Goal: Check status: Check status

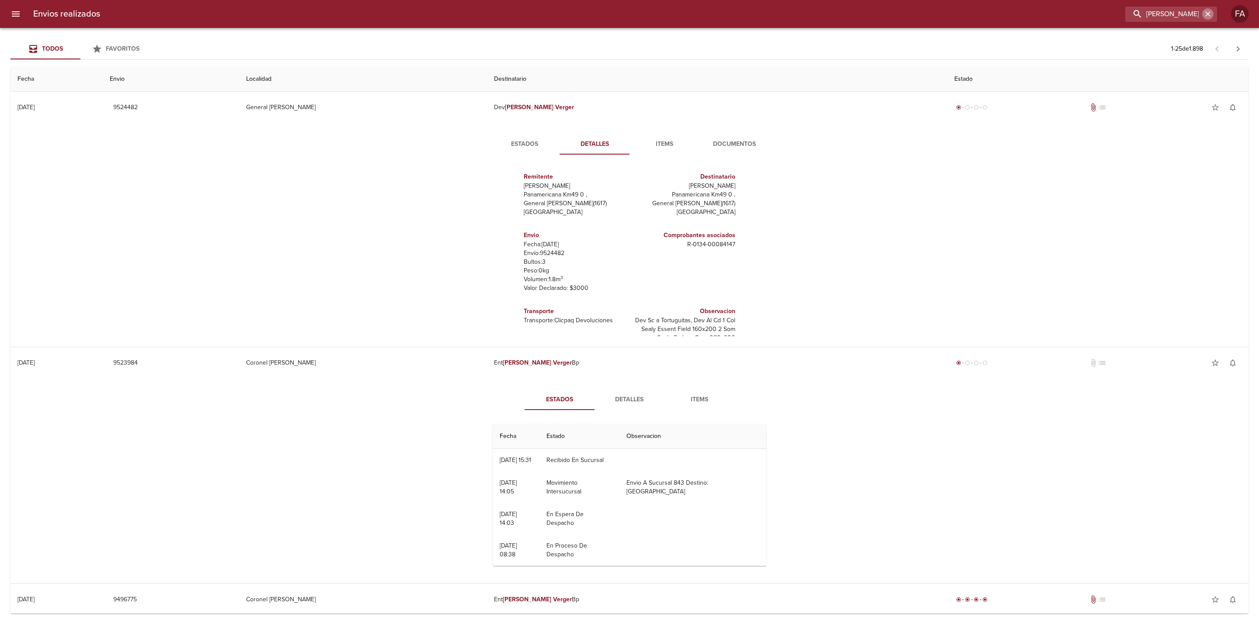
click at [1209, 15] on icon "button" at bounding box center [1207, 14] width 9 height 9
click at [1192, 14] on input "buscar" at bounding box center [1146, 14] width 112 height 15
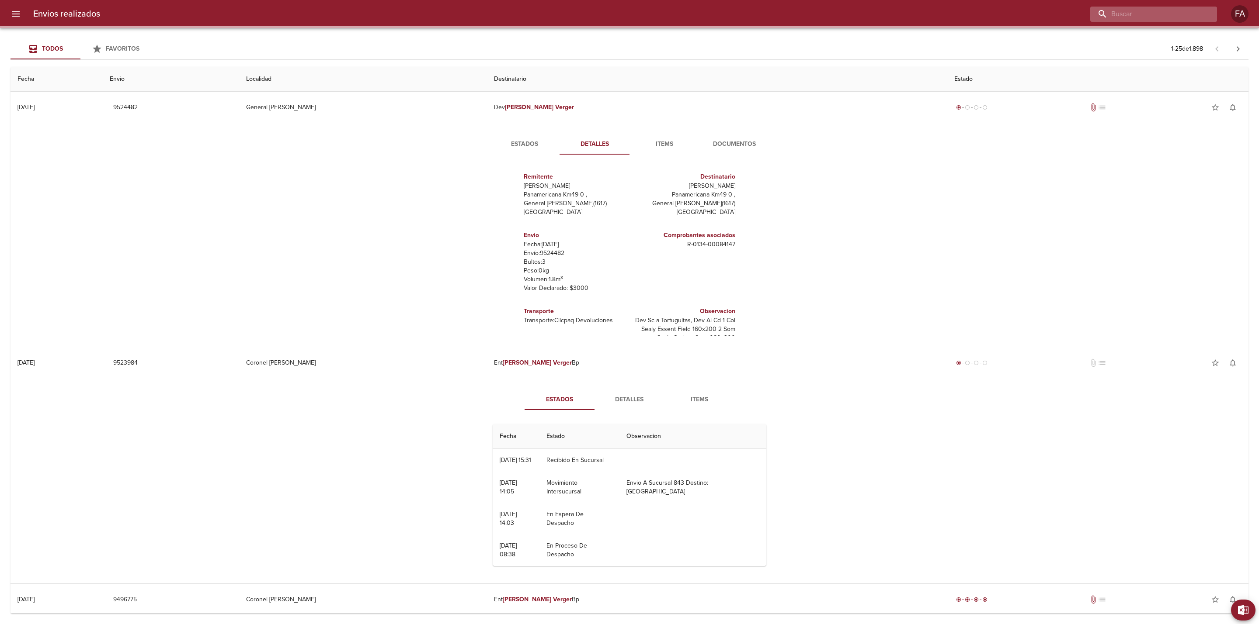
paste input "[PERSON_NAME]"
type input "[PERSON_NAME]"
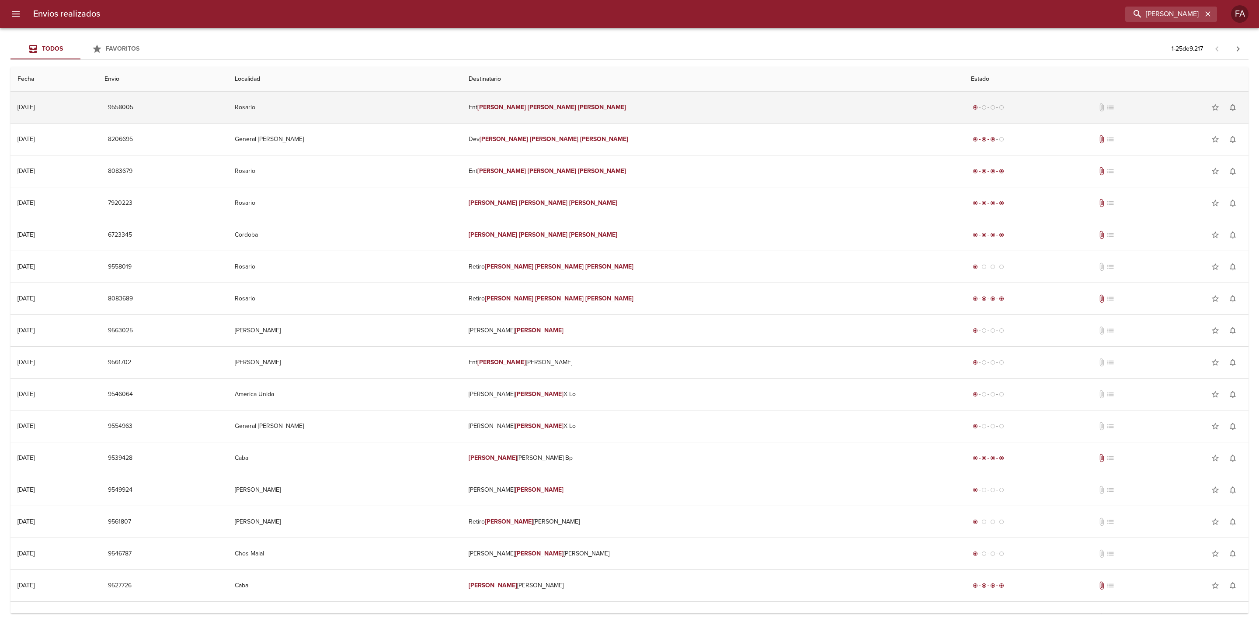
click at [410, 115] on td "Rosario" at bounding box center [345, 107] width 234 height 31
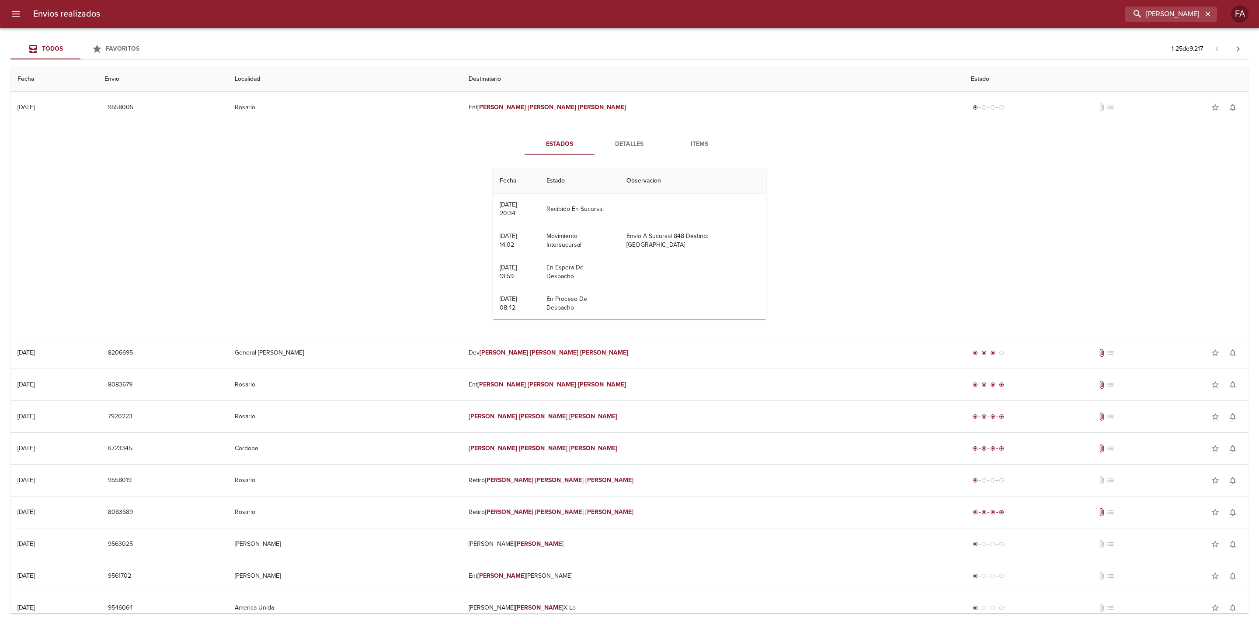
click at [608, 146] on span "Detalles" at bounding box center [629, 144] width 59 height 11
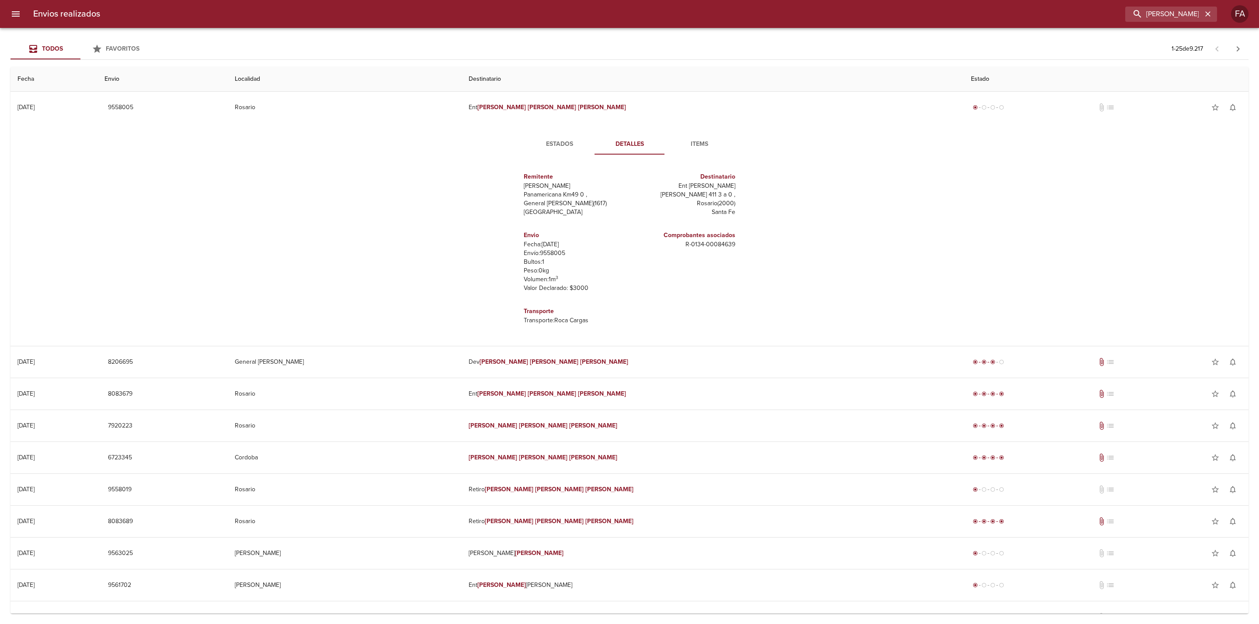
click at [100, 142] on div "Estados Detalles Items Remitente Wamaro Tortuguitas Panamericana Km49 0 , Gener…" at bounding box center [629, 234] width 1224 height 223
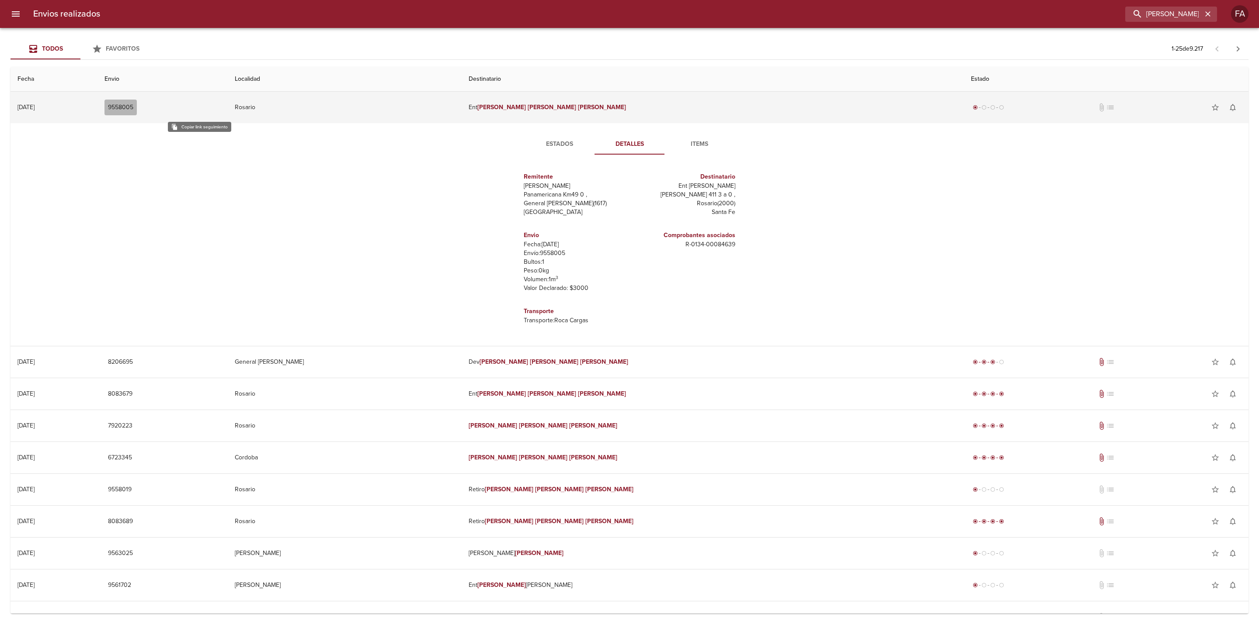
click at [133, 109] on span "9558005" at bounding box center [120, 107] width 25 height 11
